Goal: Task Accomplishment & Management: Use online tool/utility

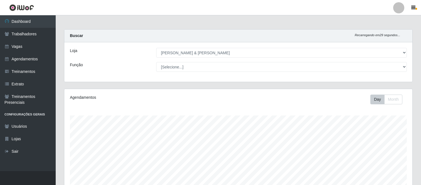
select select "433"
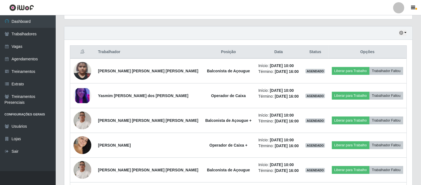
scroll to position [115, 348]
click at [407, 31] on div "Hoje 1 dia 3 dias 1 Semana Não encerrados" at bounding box center [238, 32] width 348 height 13
click at [405, 33] on button "button" at bounding box center [403, 33] width 8 height 6
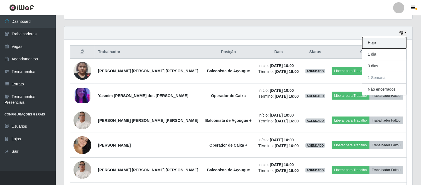
click at [388, 45] on button "Hoje" at bounding box center [384, 43] width 44 height 12
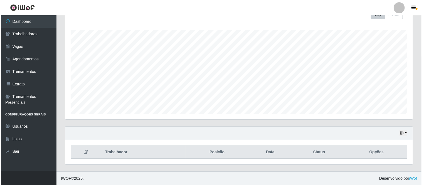
scroll to position [135, 0]
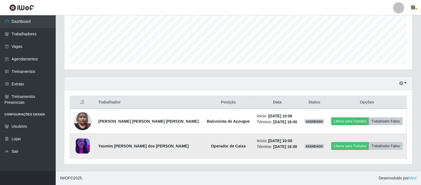
click at [85, 150] on img at bounding box center [83, 146] width 18 height 15
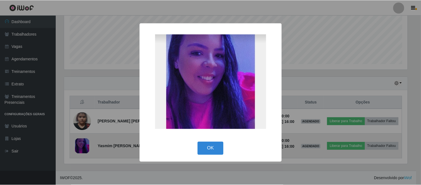
scroll to position [115, 344]
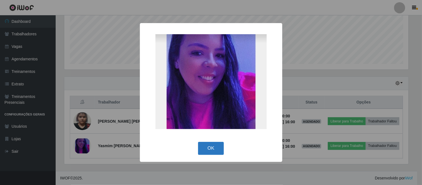
click at [210, 150] on button "OK" at bounding box center [211, 148] width 26 height 13
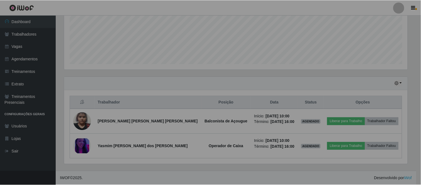
scroll to position [115, 348]
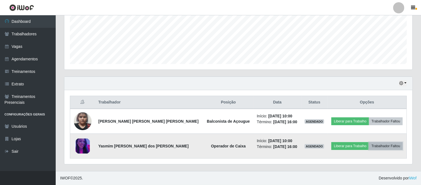
click at [382, 146] on button "Trabalhador Faltou" at bounding box center [386, 146] width 34 height 8
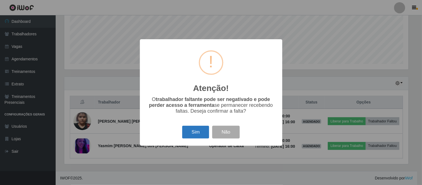
click at [198, 134] on button "Sim" at bounding box center [195, 132] width 27 height 13
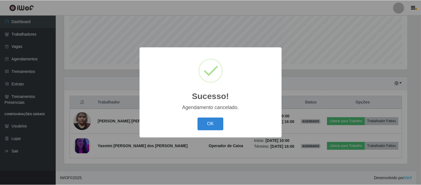
scroll to position [110, 0]
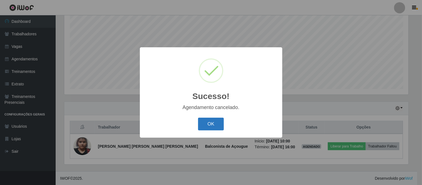
click at [218, 123] on button "OK" at bounding box center [211, 124] width 26 height 13
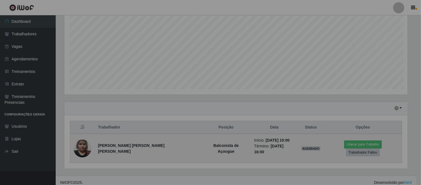
scroll to position [115, 348]
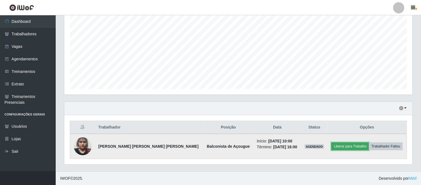
click at [346, 145] on button "Liberar para Trabalho" at bounding box center [350, 147] width 38 height 8
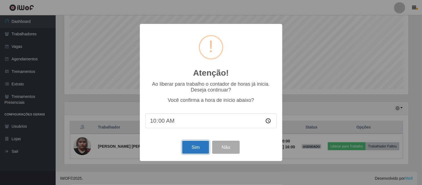
click at [199, 144] on button "Sim" at bounding box center [195, 147] width 27 height 13
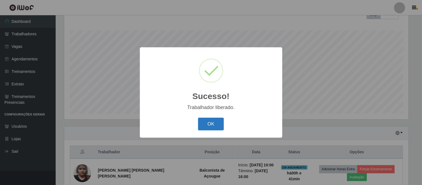
click at [210, 125] on button "OK" at bounding box center [211, 124] width 26 height 13
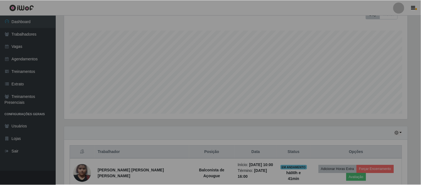
scroll to position [115, 348]
